Goal: Information Seeking & Learning: Learn about a topic

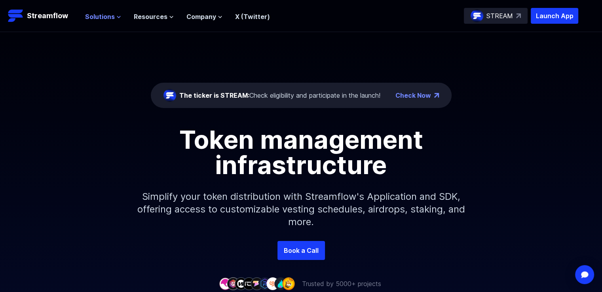
click at [116, 16] on icon at bounding box center [118, 17] width 5 height 5
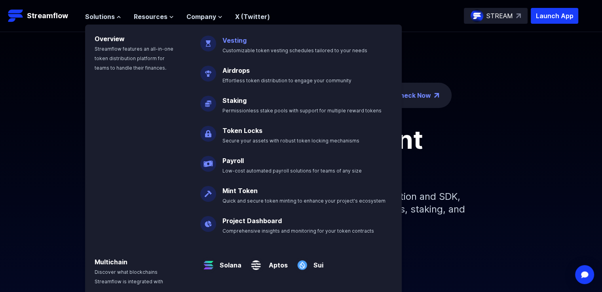
click at [230, 49] on span "Customizable token vesting schedules tailored to your needs" at bounding box center [294, 50] width 145 height 6
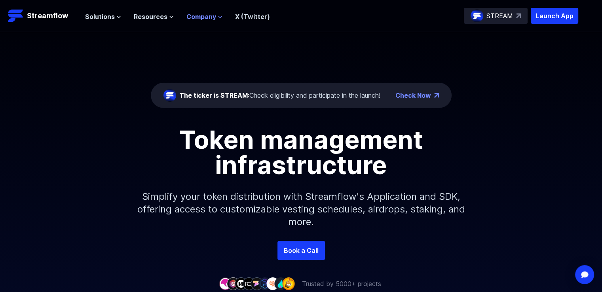
click at [219, 18] on icon at bounding box center [220, 17] width 5 height 5
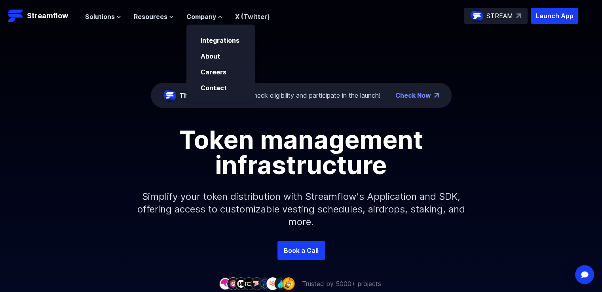
click at [267, 72] on div "The ticker is STREAM: Check eligibility and participate in the launch! Check No…" at bounding box center [301, 136] width 602 height 209
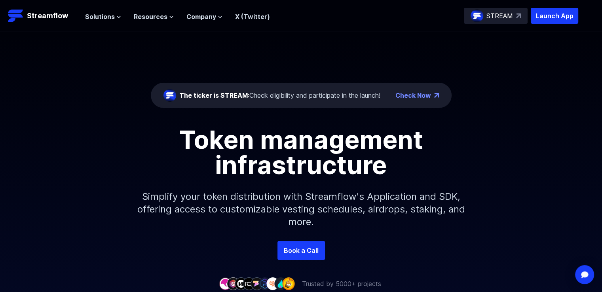
click at [86, 101] on div "The ticker is STREAM: Check eligibility and participate in the launch! Check No…" at bounding box center [301, 136] width 602 height 209
click at [190, 3] on header "Streamflow Launch App STREAM Solutions Overview Streamflow features an all-in-o…" at bounding box center [301, 16] width 602 height 32
click at [213, 15] on span "Company" at bounding box center [201, 16] width 30 height 9
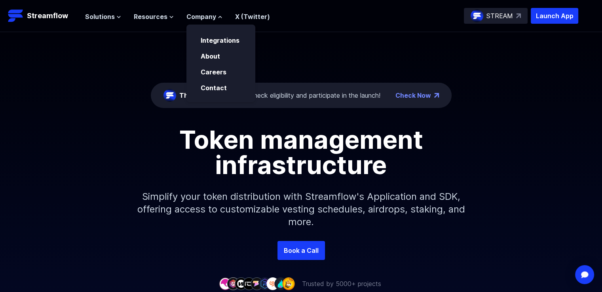
click at [103, 162] on div "Token management infrastructure" at bounding box center [301, 152] width 451 height 51
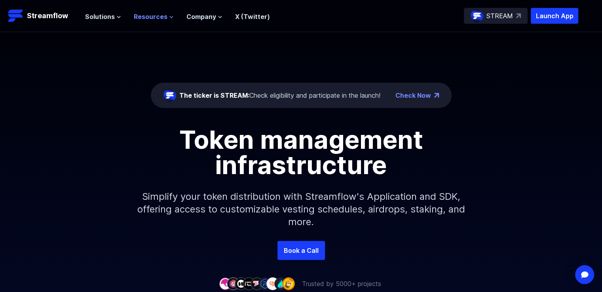
click at [148, 15] on span "Resources" at bounding box center [151, 16] width 34 height 9
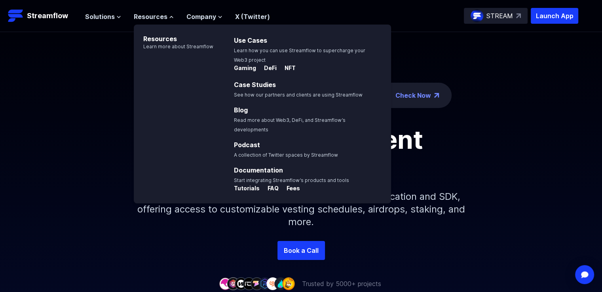
click at [88, 72] on div "The ticker is STREAM: Check eligibility and participate in the launch! Check No…" at bounding box center [301, 136] width 602 height 209
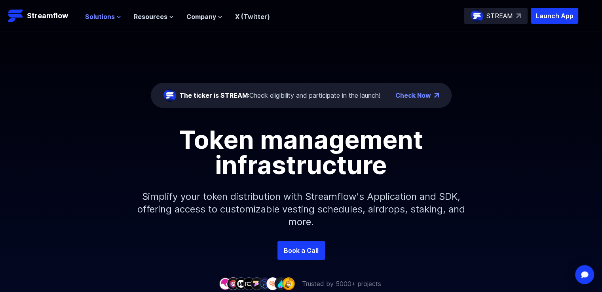
click at [102, 17] on span "Solutions" at bounding box center [100, 16] width 30 height 9
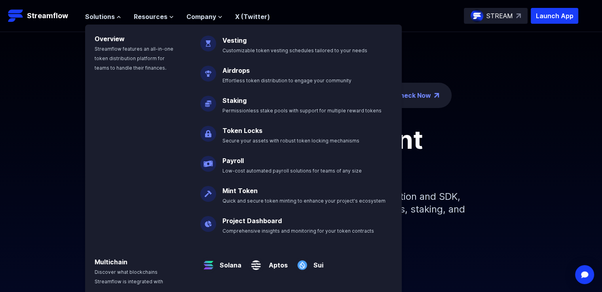
click at [448, 111] on div "The ticker is STREAM: Check eligibility and participate in the launch! Check No…" at bounding box center [301, 136] width 602 height 209
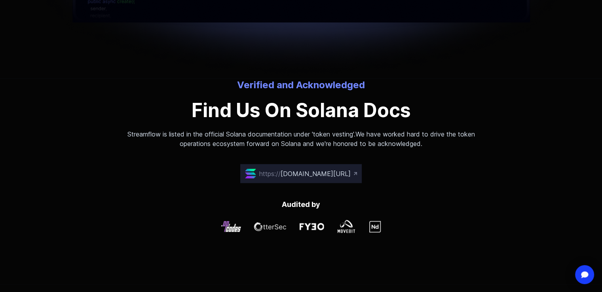
scroll to position [2296, 0]
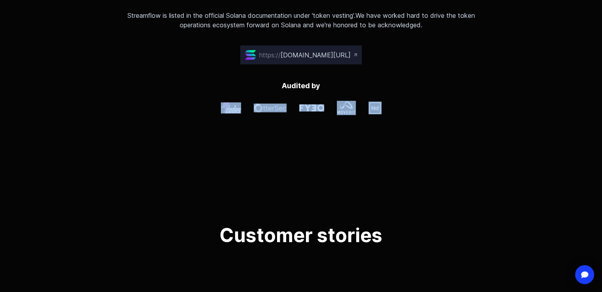
drag, startPoint x: 434, startPoint y: 117, endPoint x: 216, endPoint y: 104, distance: 218.1
click at [216, 104] on div "Audited by" at bounding box center [301, 122] width 380 height 85
click at [250, 135] on div "Audited by" at bounding box center [301, 122] width 380 height 85
drag, startPoint x: 209, startPoint y: 99, endPoint x: 384, endPoint y: 102, distance: 175.4
click at [384, 102] on div "Audited by" at bounding box center [301, 122] width 380 height 85
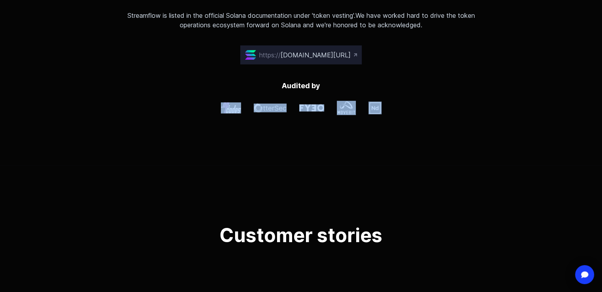
click at [391, 103] on div at bounding box center [301, 108] width 380 height 14
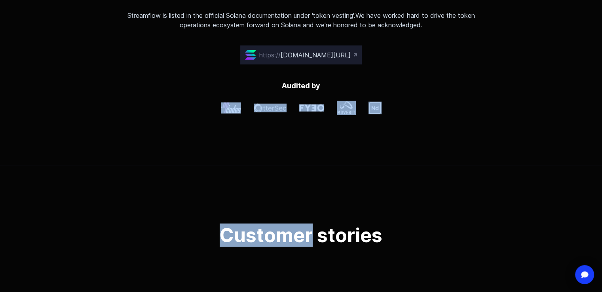
drag, startPoint x: 391, startPoint y: 103, endPoint x: 200, endPoint y: 104, distance: 191.2
click at [200, 104] on div at bounding box center [301, 108] width 380 height 14
click at [225, 125] on div "Audited by" at bounding box center [301, 122] width 380 height 85
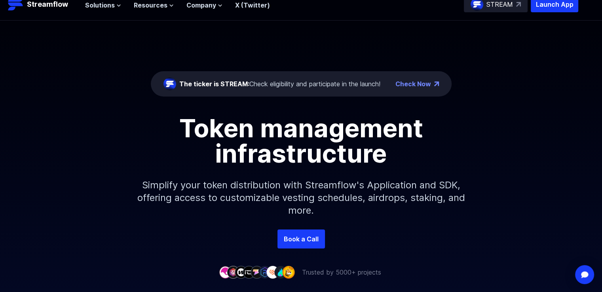
scroll to position [0, 0]
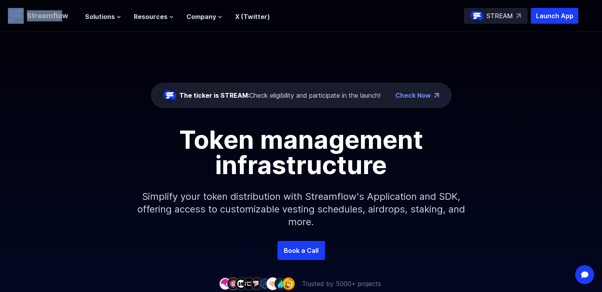
drag, startPoint x: 2, startPoint y: 18, endPoint x: 62, endPoint y: 21, distance: 60.3
click at [62, 21] on header "Streamflow Launch App STREAM Solutions Overview Streamflow features an all-in-o…" at bounding box center [301, 16] width 602 height 32
click at [128, 92] on div "The ticker is STREAM: Check eligibility and participate in the launch! Check No…" at bounding box center [301, 136] width 602 height 209
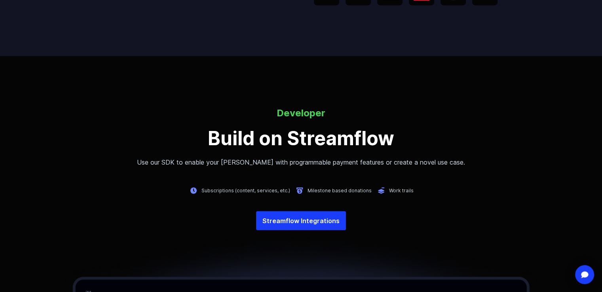
scroll to position [1702, 0]
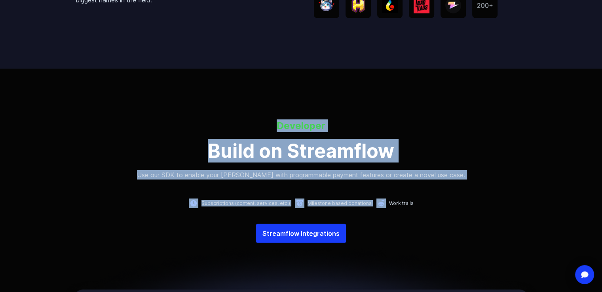
drag, startPoint x: 235, startPoint y: 122, endPoint x: 382, endPoint y: 189, distance: 161.2
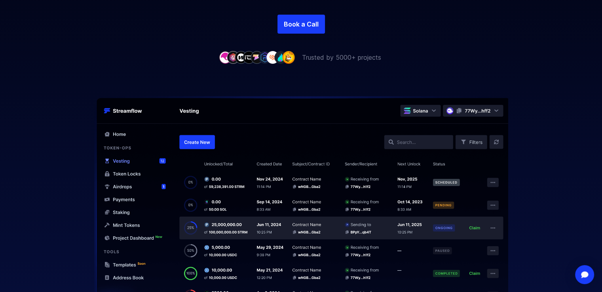
scroll to position [0, 0]
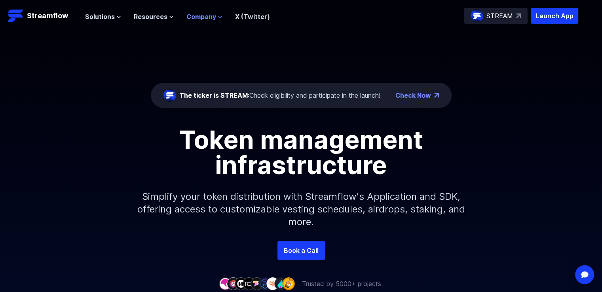
click at [206, 17] on span "Company" at bounding box center [201, 16] width 30 height 9
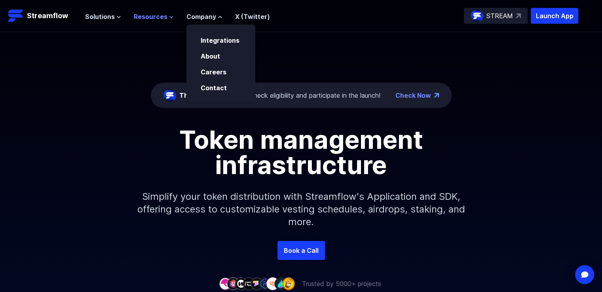
click at [154, 16] on span "Resources" at bounding box center [151, 16] width 34 height 9
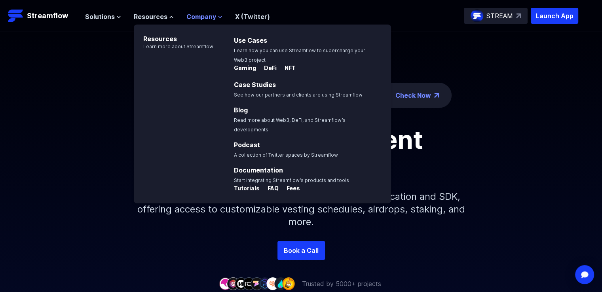
click at [206, 13] on span "Company" at bounding box center [201, 16] width 30 height 9
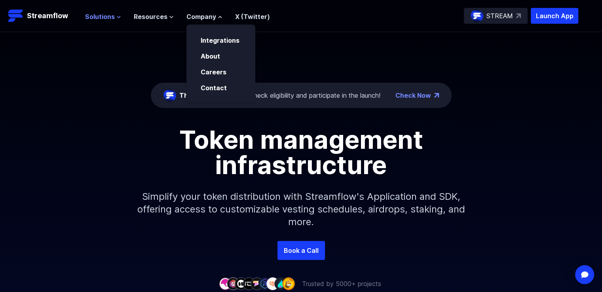
click at [106, 19] on span "Solutions" at bounding box center [100, 16] width 30 height 9
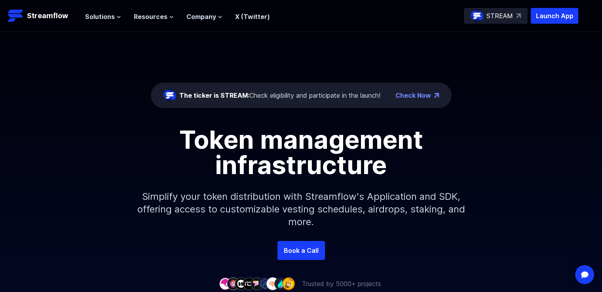
click at [164, 100] on img at bounding box center [169, 95] width 13 height 13
